Goal: Check status: Check status

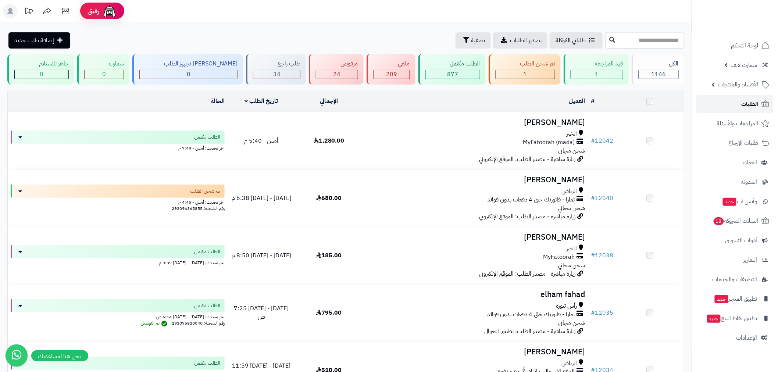
click at [747, 105] on span "الطلبات" at bounding box center [750, 104] width 17 height 10
click at [749, 102] on span "الطلبات" at bounding box center [750, 104] width 17 height 10
drag, startPoint x: 678, startPoint y: 10, endPoint x: 678, endPoint y: 15, distance: 4.8
click at [678, 10] on header "رفيق ! الطلبات معالجة مكتمل إرجاع المنتجات العملاء المتواجدون الان 2354 عملاء م…" at bounding box center [389, 11] width 778 height 22
click at [751, 104] on span "الطلبات" at bounding box center [750, 104] width 17 height 10
